Goal: Check status: Check status

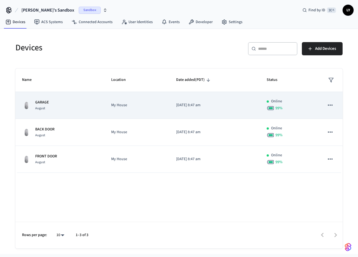
click at [330, 105] on icon "sticky table" at bounding box center [330, 105] width 5 height 1
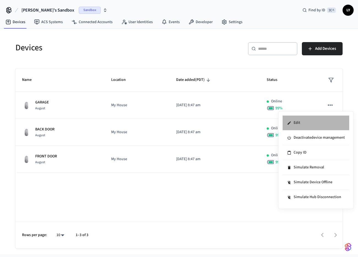
click at [305, 121] on li "Edit" at bounding box center [316, 123] width 67 height 15
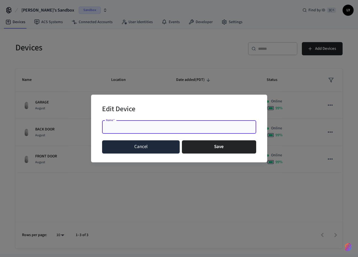
click at [156, 151] on button "Cancel" at bounding box center [141, 146] width 78 height 13
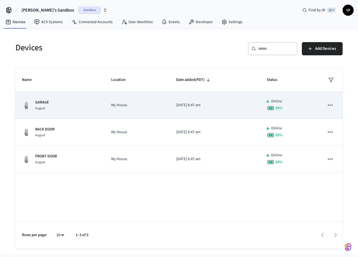
click at [268, 104] on div "Online" at bounding box center [289, 102] width 44 height 6
click at [333, 105] on icon "sticky table" at bounding box center [330, 105] width 7 height 7
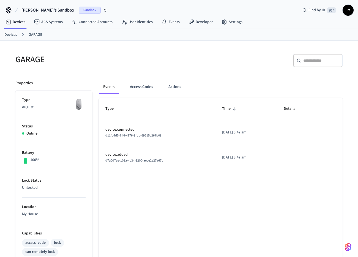
scroll to position [7, 0]
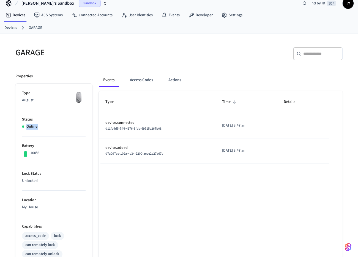
drag, startPoint x: 37, startPoint y: 122, endPoint x: 60, endPoint y: 138, distance: 27.8
click at [60, 138] on ul "Type August Status Online Battery 100% Lock Status Unlocked Location My House C…" at bounding box center [53, 256] width 77 height 345
click at [60, 138] on li "Battery 100%" at bounding box center [54, 151] width 64 height 28
click at [175, 81] on button "Actions" at bounding box center [174, 79] width 21 height 13
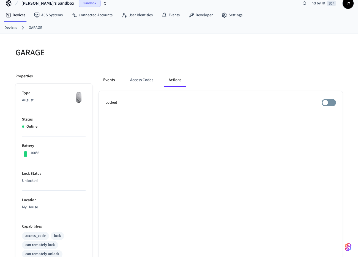
click at [118, 81] on button "Events" at bounding box center [109, 79] width 20 height 13
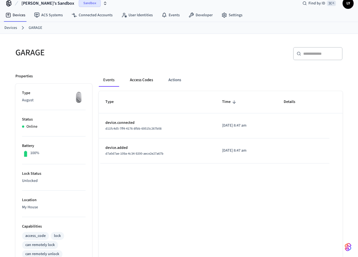
click at [141, 79] on button "Access Codes" at bounding box center [142, 79] width 32 height 13
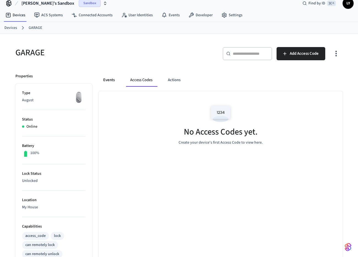
click at [113, 80] on button "Events" at bounding box center [109, 79] width 20 height 13
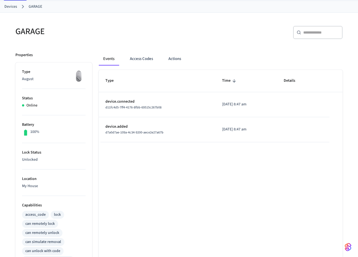
scroll to position [35, 0]
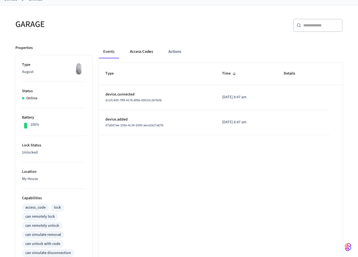
click at [142, 53] on button "Access Codes" at bounding box center [142, 51] width 32 height 13
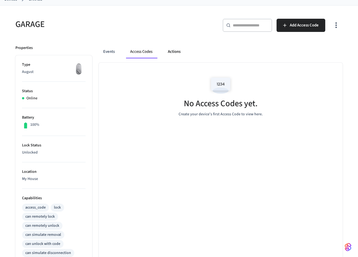
click at [171, 54] on button "Actions" at bounding box center [173, 51] width 21 height 13
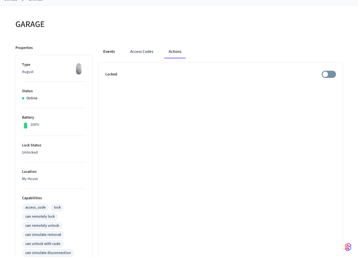
click at [108, 55] on button "Events" at bounding box center [109, 51] width 20 height 13
